Goal: Task Accomplishment & Management: Manage account settings

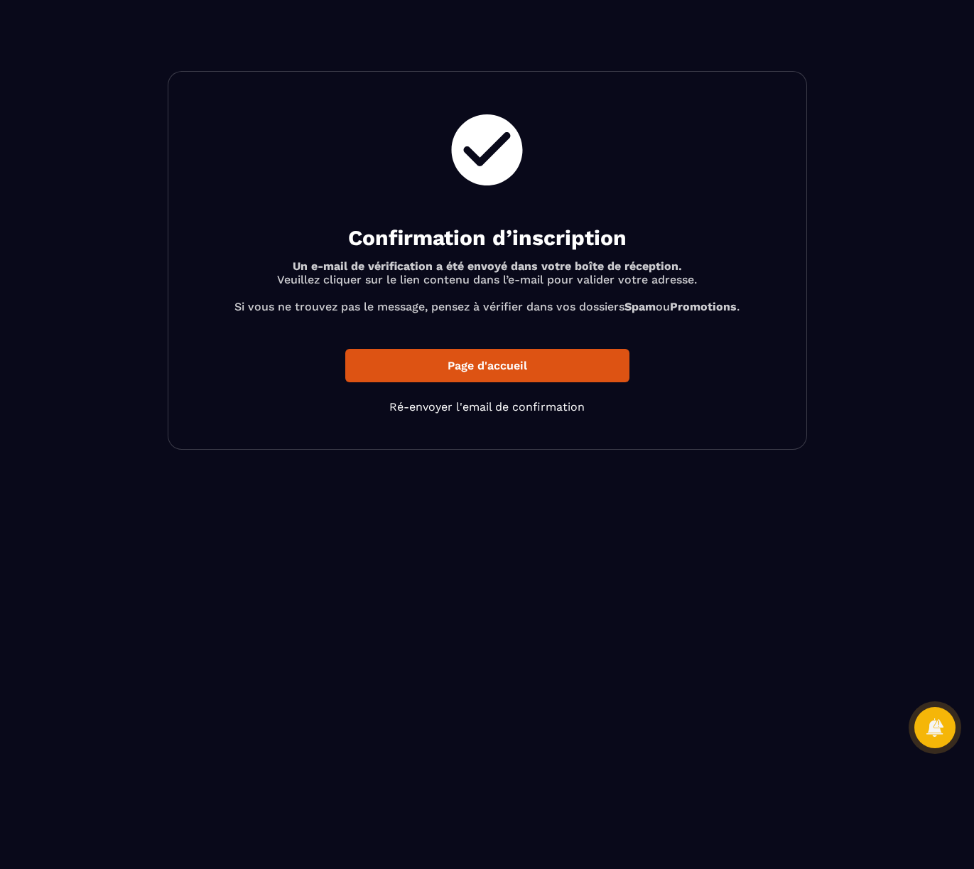
click at [536, 374] on p "Page d'accueil" at bounding box center [487, 365] width 284 height 33
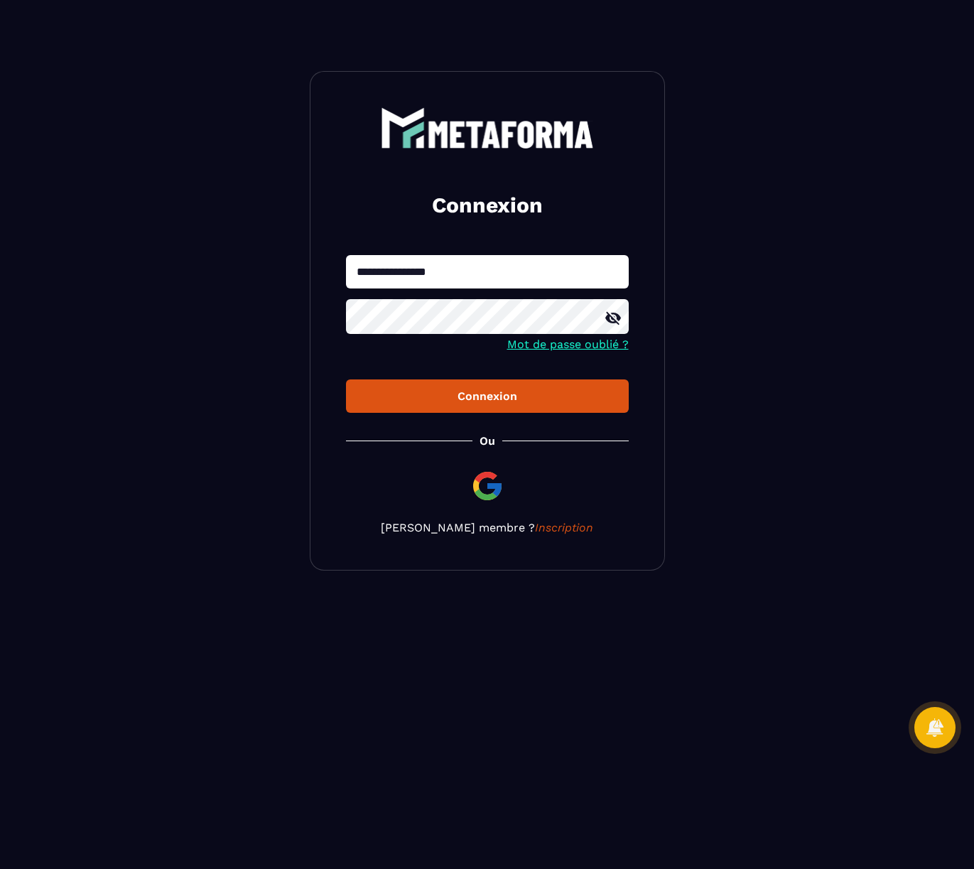
click at [575, 349] on link "Mot de passe oublié ?" at bounding box center [567, 343] width 121 height 13
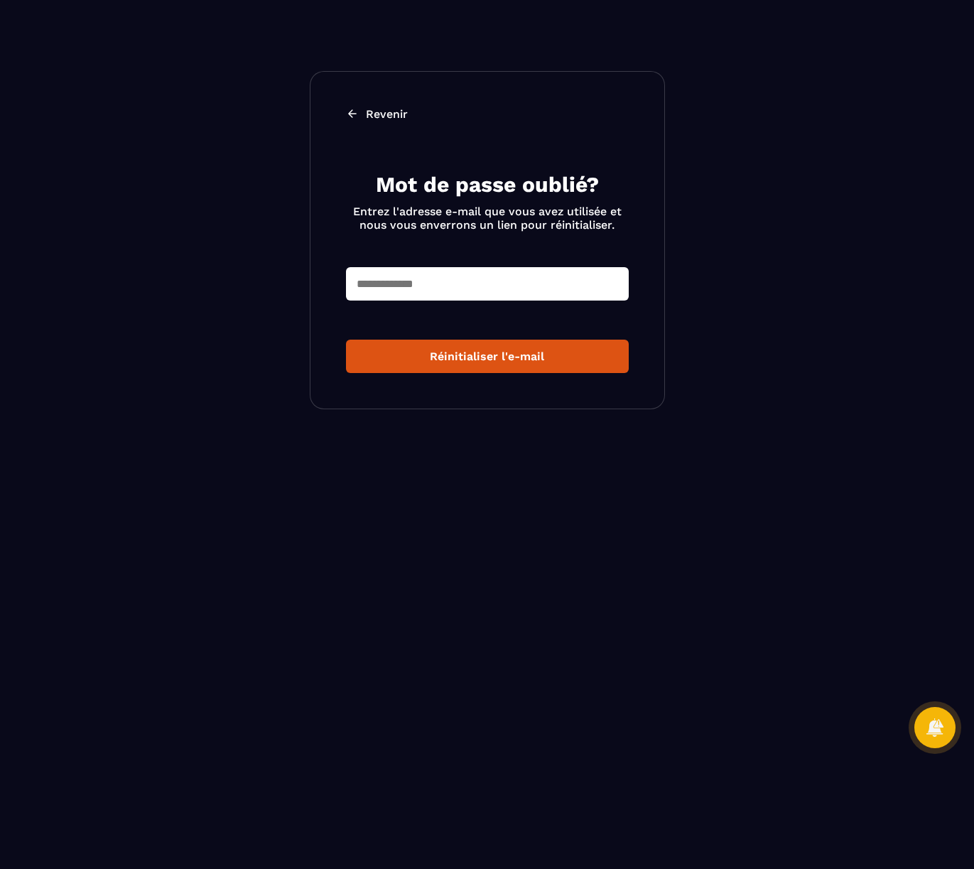
click at [527, 289] on input "text" at bounding box center [487, 283] width 283 height 33
type input "**********"
click at [505, 362] on div "Réinitialiser l'e-mail" at bounding box center [487, 356] width 260 height 13
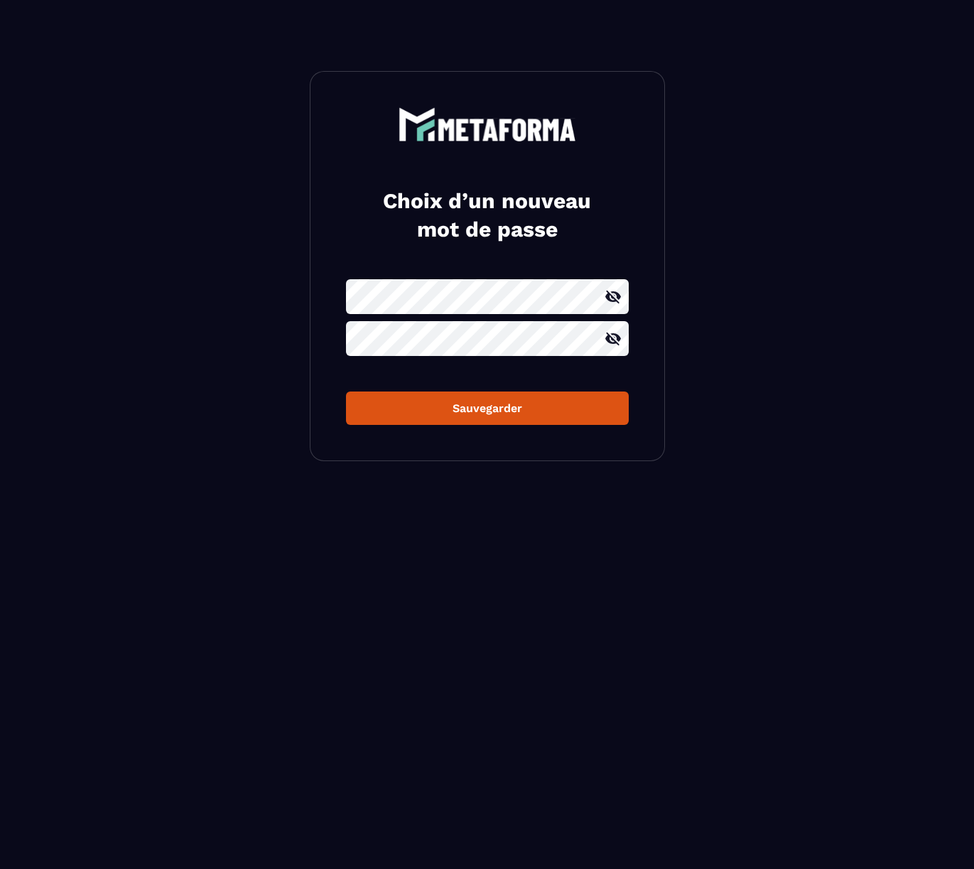
click at [588, 404] on div "Sauvegarder" at bounding box center [487, 407] width 260 height 13
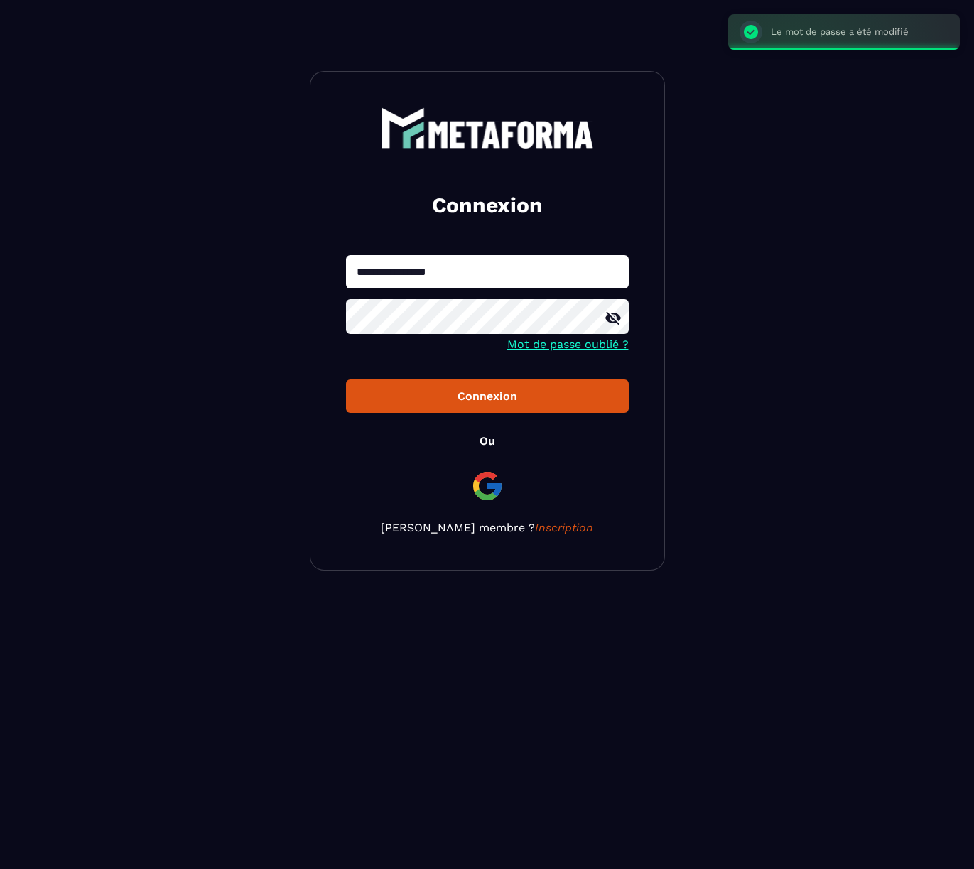
click at [441, 401] on div "Connexion" at bounding box center [487, 395] width 260 height 13
